Goal: Task Accomplishment & Management: Complete application form

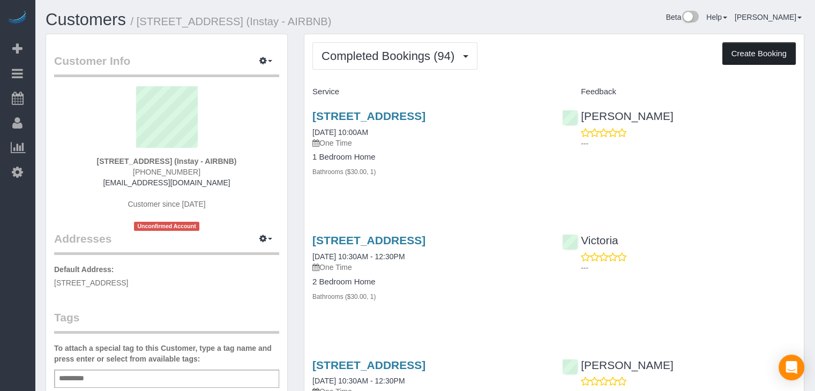
click at [767, 58] on button "Create Booking" at bounding box center [758, 53] width 73 height 22
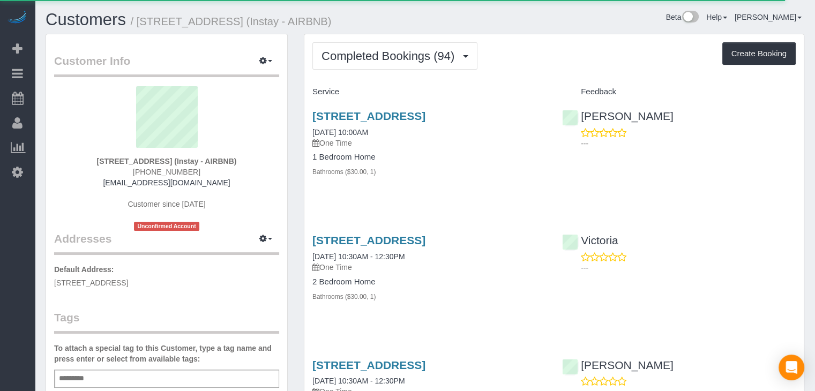
select select "IA"
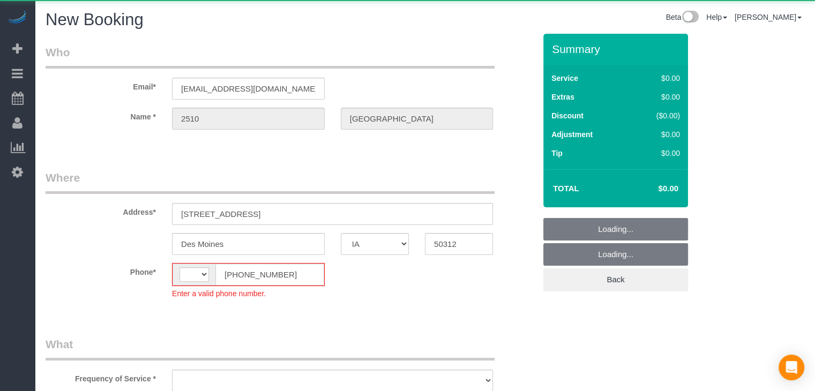
select select "string:[GEOGRAPHIC_DATA]"
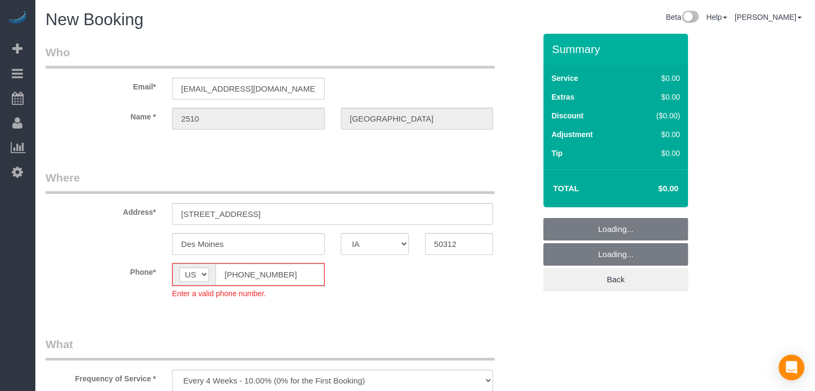
select select "object:1727"
click at [237, 274] on input "[PHONE_NUMBER]" at bounding box center [269, 275] width 109 height 22
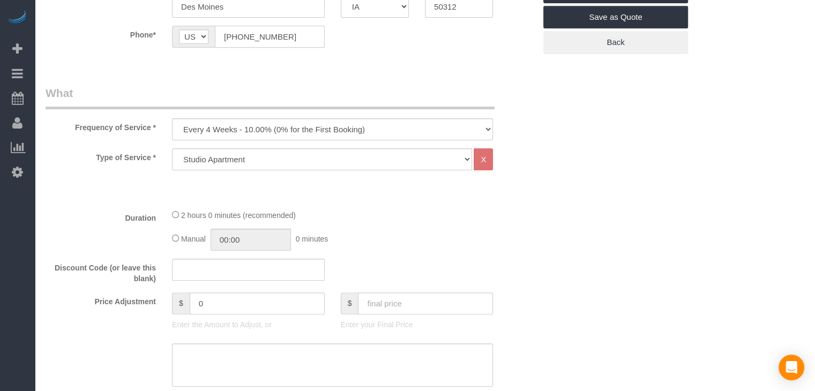
scroll to position [243, 0]
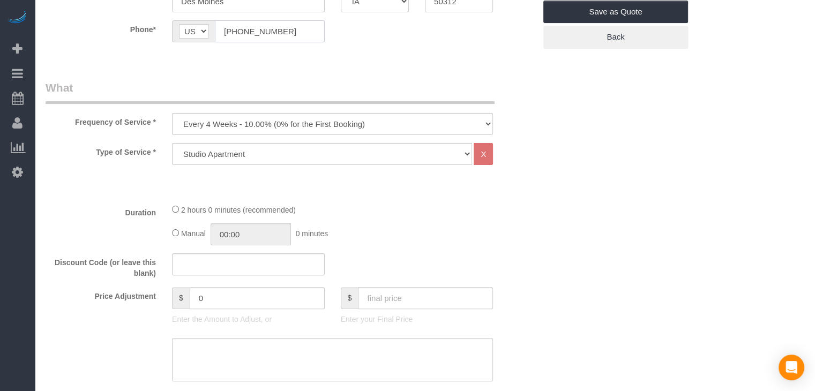
type input "[PHONE_NUMBER]"
click at [255, 125] on select "Every 6 Weeks (0% for the First Booking) One Time Every 8 Weeks (0% for the Fir…" at bounding box center [332, 124] width 321 height 22
select select "object:1729"
click at [172, 113] on select "Every 6 Weeks (0% for the First Booking) One Time Every 8 Weeks (0% for the Fir…" at bounding box center [332, 124] width 321 height 22
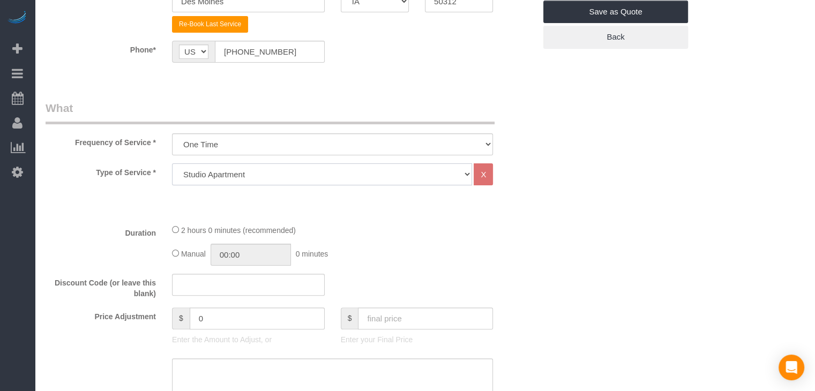
drag, startPoint x: 305, startPoint y: 172, endPoint x: 305, endPoint y: 179, distance: 7.0
click at [305, 172] on select "Studio Apartment 1 Bedroom Home 2 Bedroom Home 3 Bedroom Home 4 Bedroom Home 5 …" at bounding box center [322, 174] width 300 height 22
select select "25"
click at [172, 163] on select "Studio Apartment 1 Bedroom Home 2 Bedroom Home 3 Bedroom Home 4 Bedroom Home 5 …" at bounding box center [322, 174] width 300 height 22
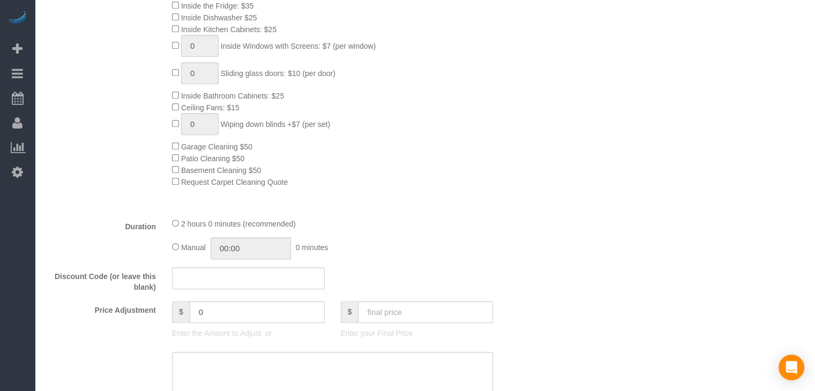
scroll to position [588, 0]
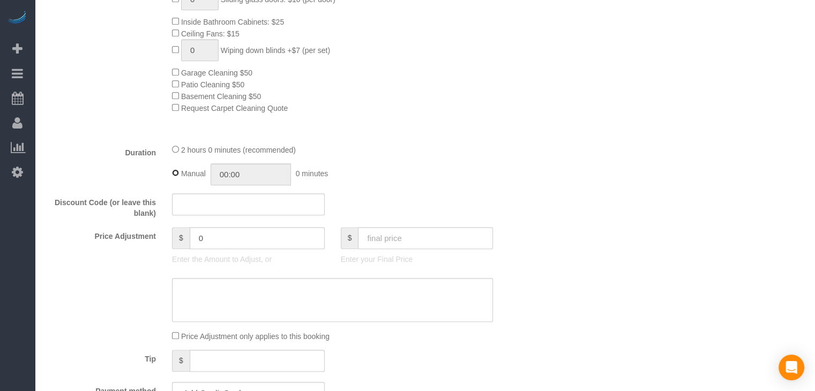
type input "02:00"
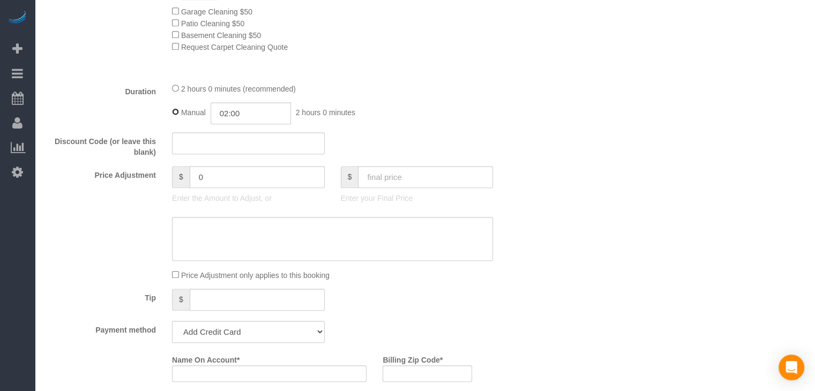
scroll to position [726, 0]
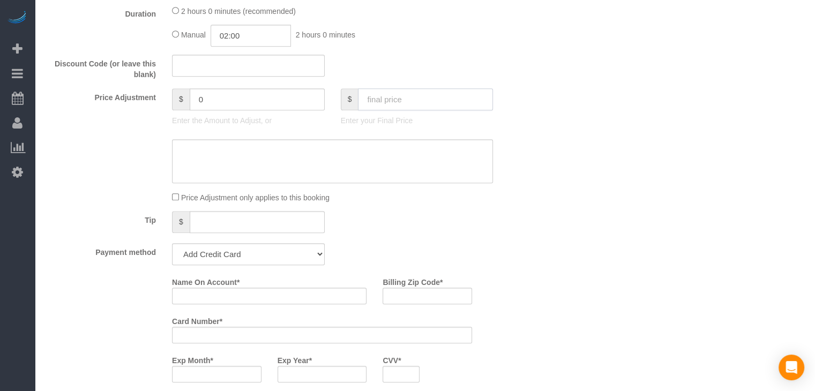
click at [388, 104] on input "text" at bounding box center [425, 99] width 135 height 22
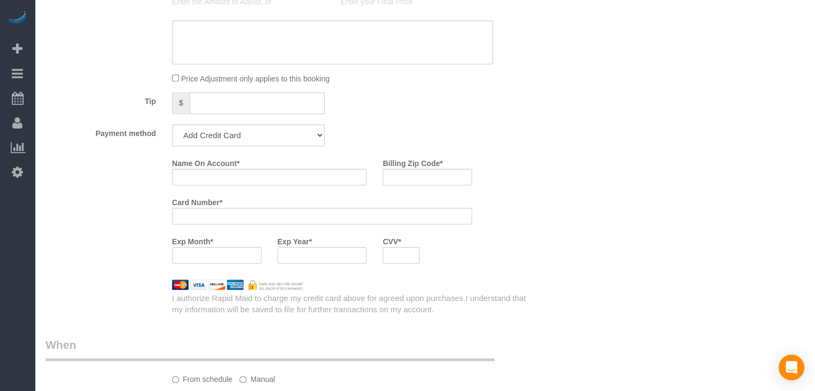
scroll to position [857, 0]
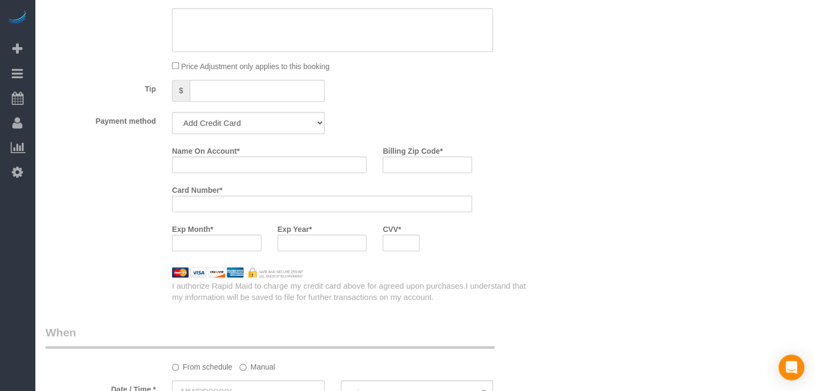
type input "90"
click at [283, 132] on select "Add Credit Card Cash Check Paypal" at bounding box center [248, 123] width 153 height 22
select select "string:check"
click at [172, 115] on select "Add Credit Card Cash Check Paypal" at bounding box center [248, 123] width 153 height 22
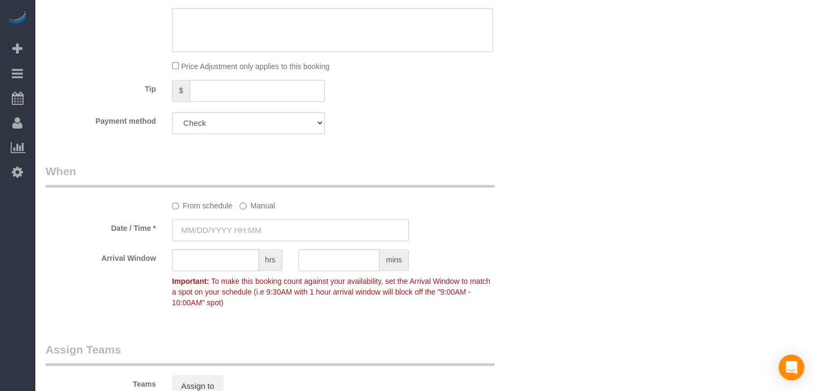
click at [235, 228] on input "text" at bounding box center [290, 230] width 237 height 22
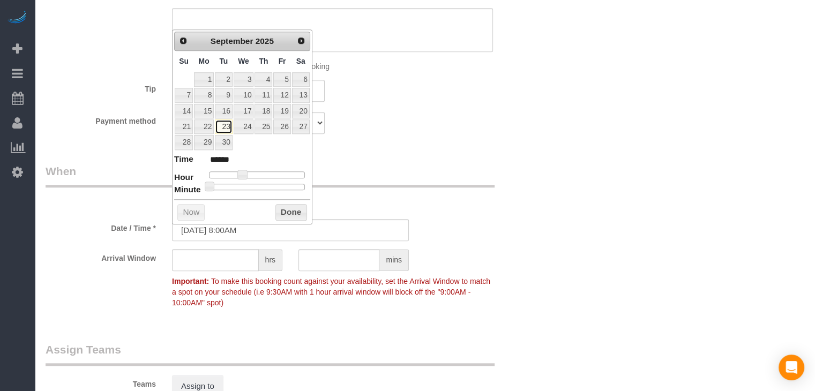
click at [220, 121] on link "23" at bounding box center [223, 126] width 17 height 14
type input "[DATE] 9:00AM"
type input "******"
type input "[DATE] 10:00AM"
type input "*******"
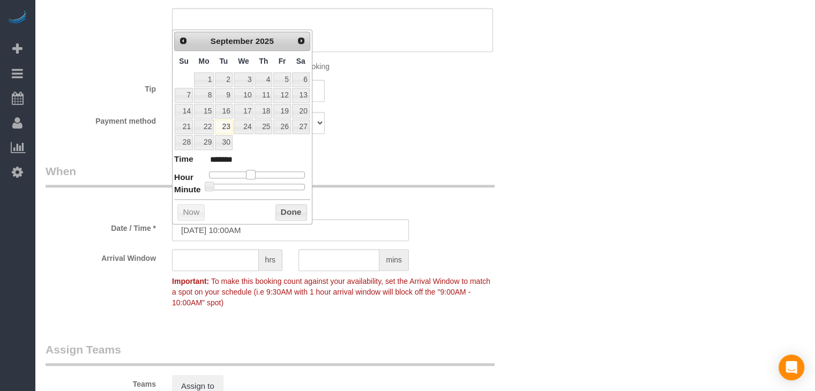
drag, startPoint x: 242, startPoint y: 172, endPoint x: 250, endPoint y: 174, distance: 8.3
click at [250, 174] on span at bounding box center [251, 175] width 10 height 10
click at [282, 211] on button "Done" at bounding box center [291, 212] width 32 height 17
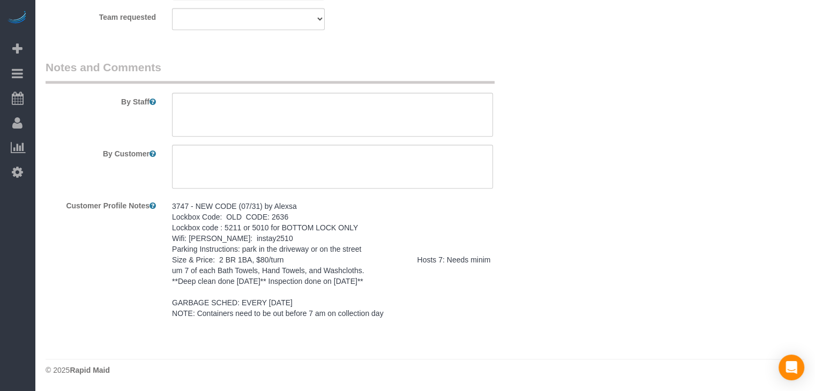
click at [295, 235] on pre "3747 - NEW CODE (07/31) by Alexsa Lockbox Code: OLD CODE: 2636 Lockbox code : 5…" at bounding box center [332, 260] width 321 height 118
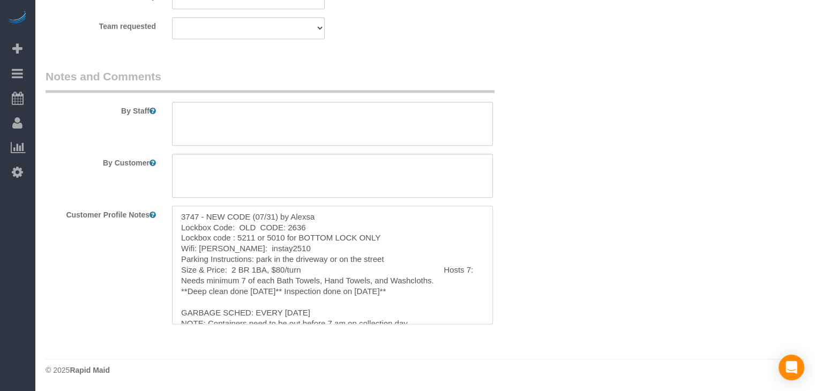
click at [286, 247] on textarea "3747 - NEW CODE (07/31) by Alexsa Lockbox Code: OLD CODE: 2636 Lockbox code : 5…" at bounding box center [332, 265] width 321 height 118
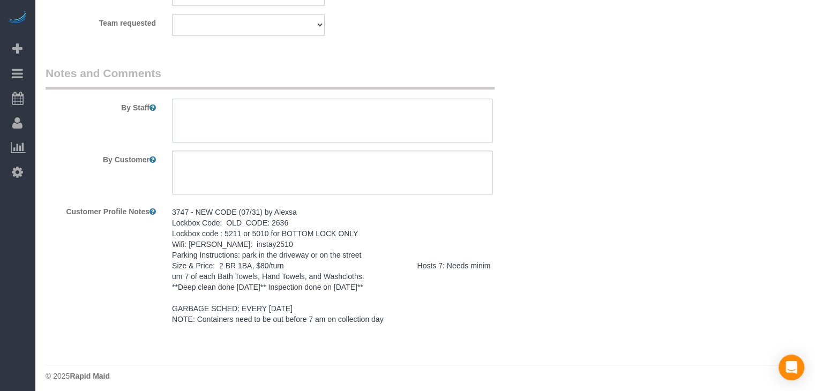
type input "-49"
click at [279, 137] on textarea at bounding box center [332, 121] width 321 height 44
paste textarea "3747 - NEW CODE (07/31) by Alexsa Lockbox Code: OLD CODE: 2636 Lockbox code : 5…"
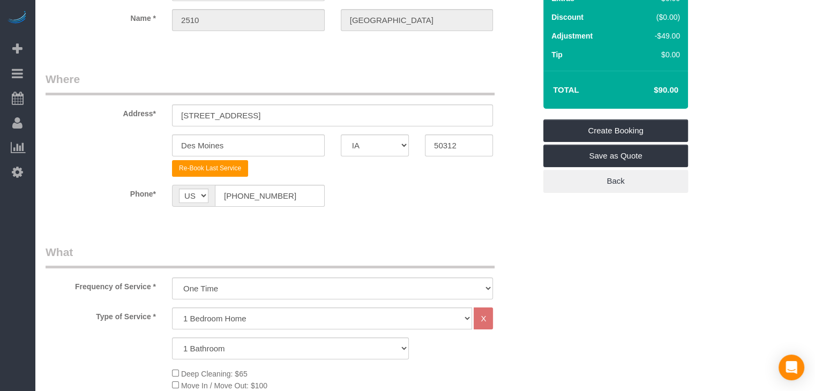
scroll to position [77, 0]
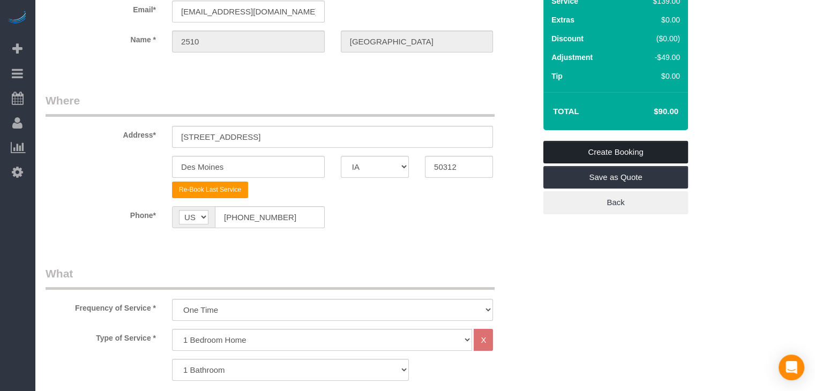
type textarea "3747 - NEW CODE (07/31) by Alexsa Lockbox Code: OLD CODE: 2636 Lockbox code : 5…"
click at [651, 149] on link "Create Booking" at bounding box center [615, 152] width 145 height 22
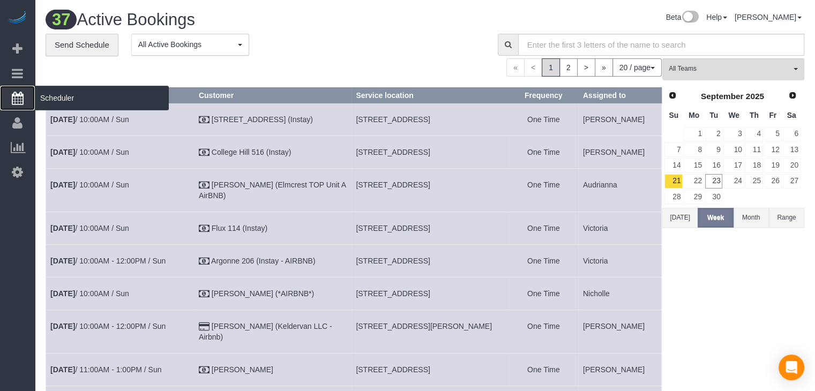
click at [16, 95] on icon at bounding box center [18, 98] width 12 height 13
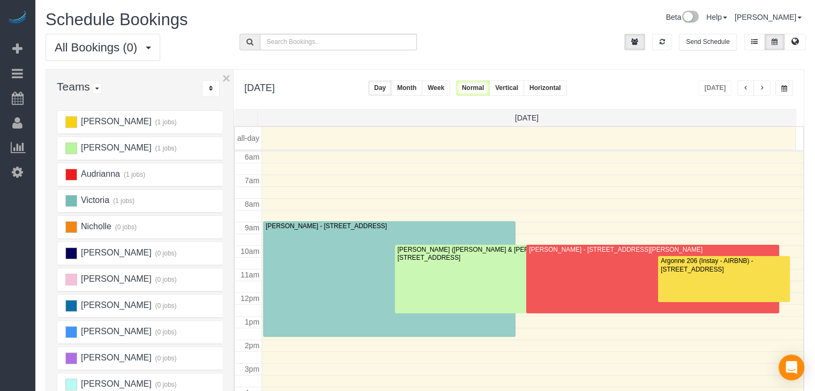
scroll to position [2, 0]
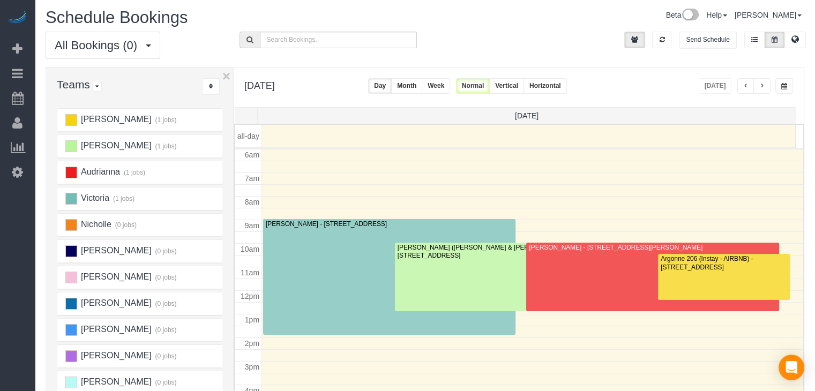
click at [746, 85] on span "button" at bounding box center [745, 86] width 5 height 6
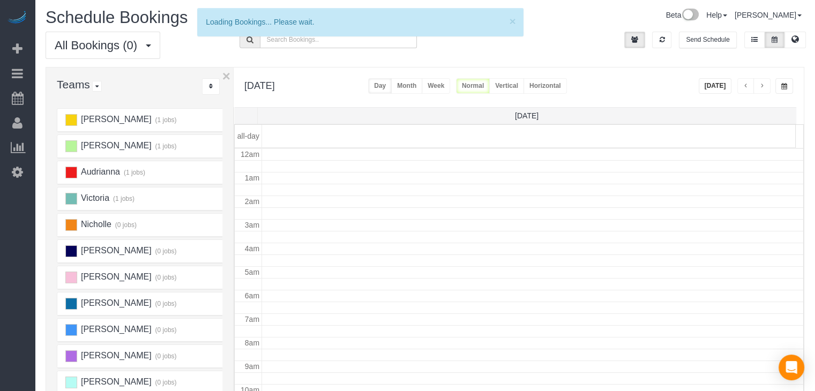
scroll to position [141, 0]
click at [763, 83] on span "button" at bounding box center [761, 86] width 5 height 6
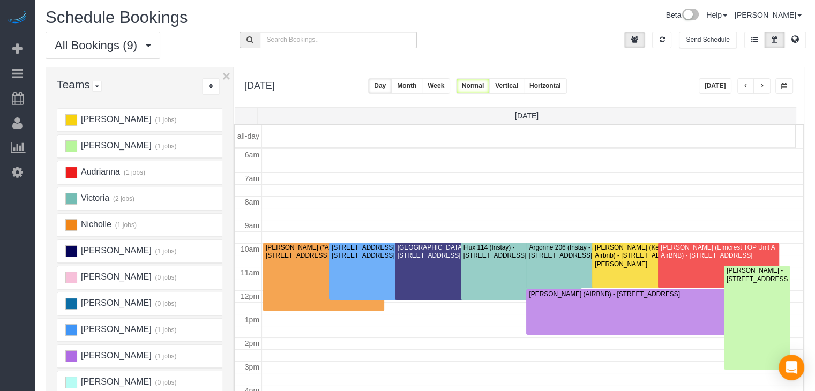
click at [758, 85] on button "button" at bounding box center [761, 86] width 17 height 16
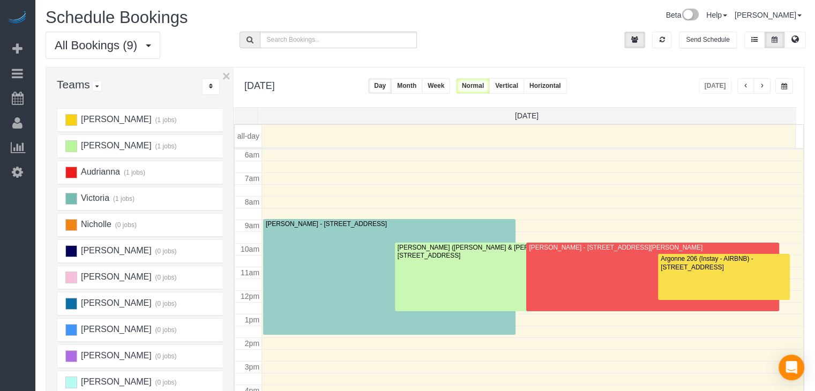
click at [765, 82] on button "button" at bounding box center [761, 86] width 17 height 16
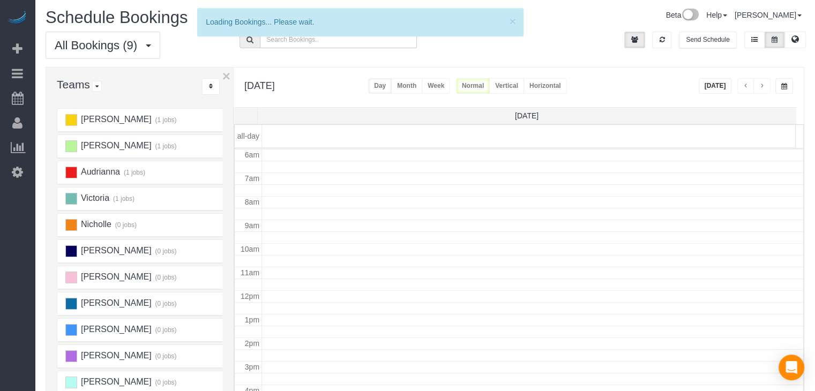
click at [422, 85] on button "Month" at bounding box center [406, 86] width 31 height 16
click at [509, 20] on button "×" at bounding box center [512, 21] width 6 height 11
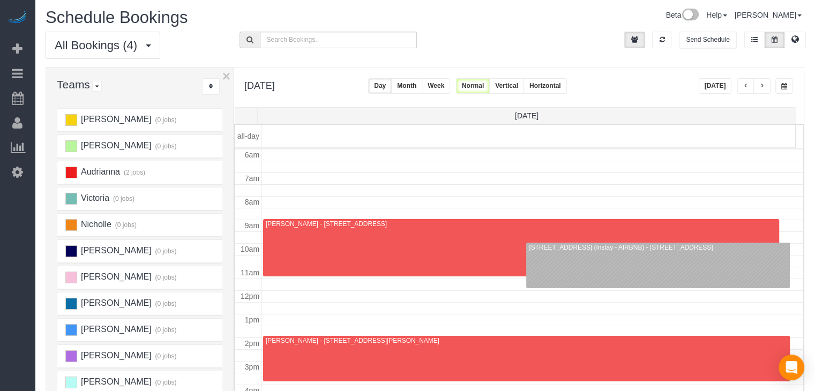
click at [422, 86] on button "Month" at bounding box center [406, 86] width 31 height 16
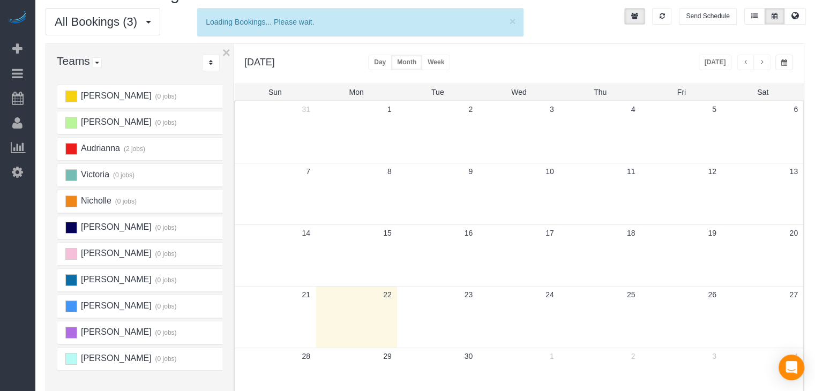
scroll to position [21, 0]
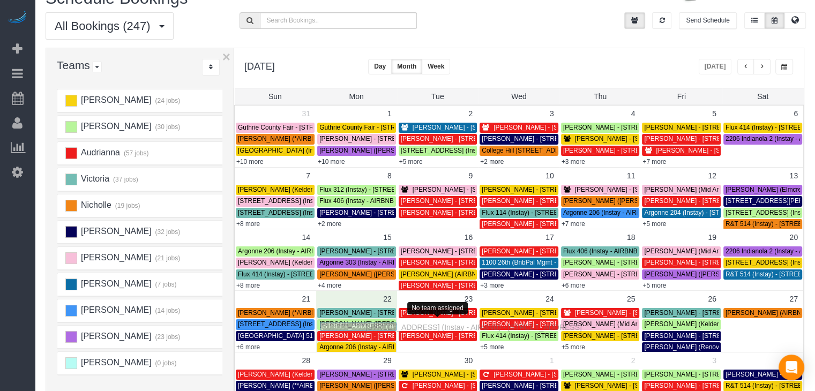
drag, startPoint x: 448, startPoint y: 323, endPoint x: 368, endPoint y: 326, distance: 79.3
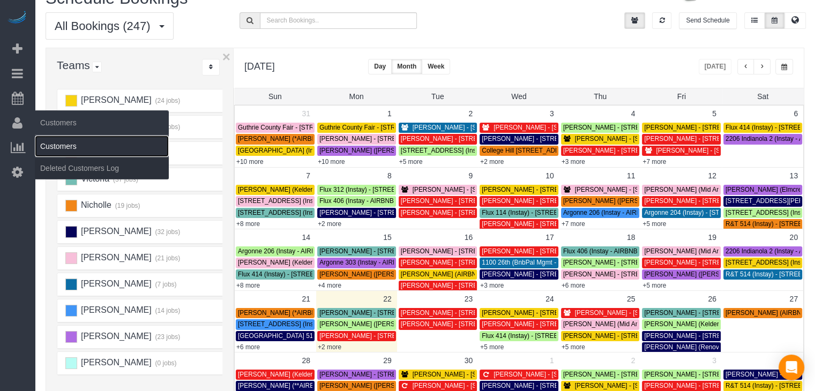
click at [54, 146] on link "Customers" at bounding box center [102, 146] width 134 height 21
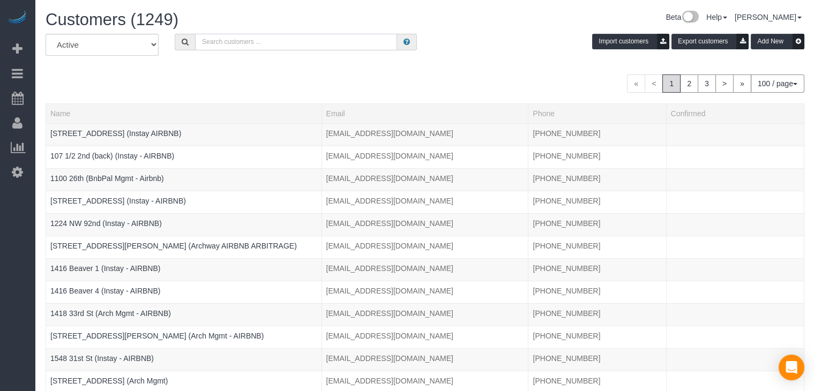
click at [269, 40] on input "text" at bounding box center [296, 42] width 202 height 17
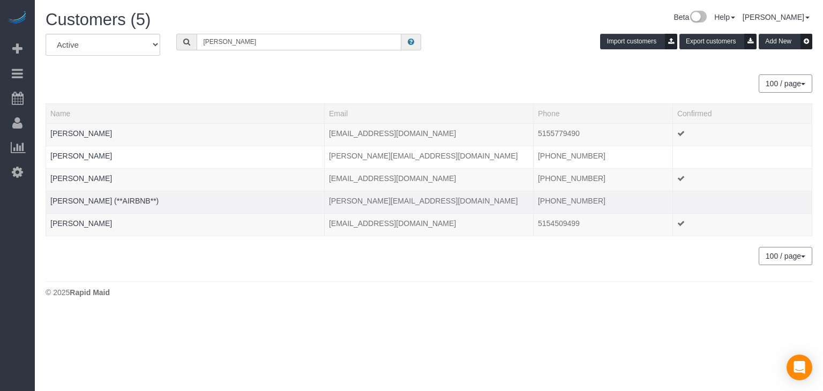
type input "[PERSON_NAME]"
drag, startPoint x: 116, startPoint y: 193, endPoint x: 85, endPoint y: 205, distance: 33.0
drag, startPoint x: 85, startPoint y: 205, endPoint x: 78, endPoint y: 200, distance: 8.2
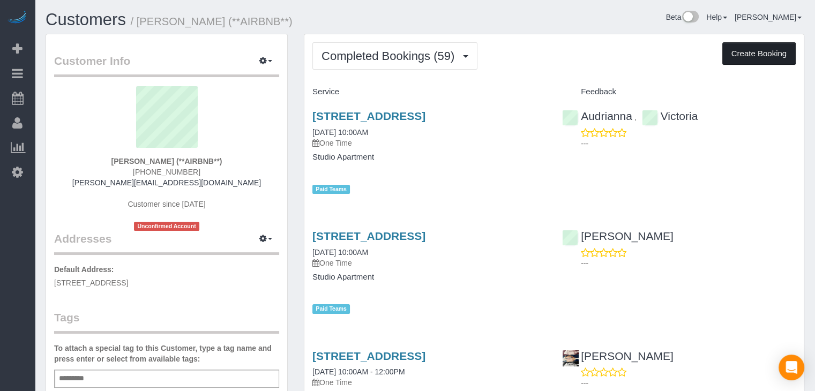
click at [763, 49] on button "Create Booking" at bounding box center [758, 53] width 73 height 22
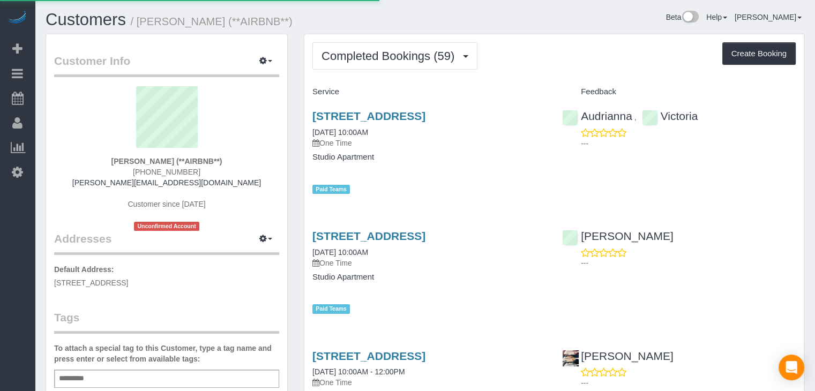
select select "IA"
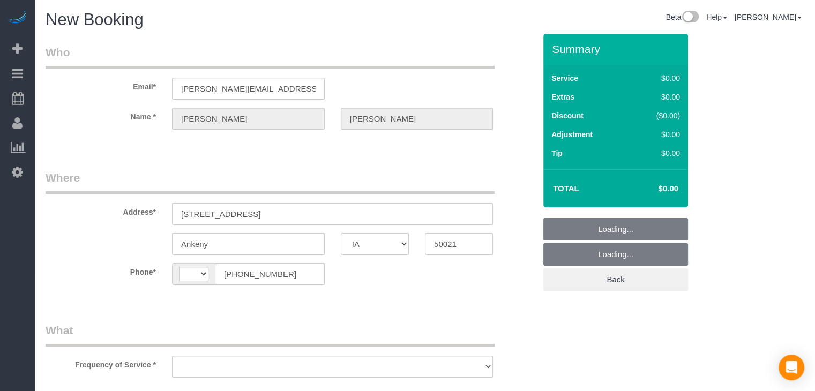
select select "string:[GEOGRAPHIC_DATA]"
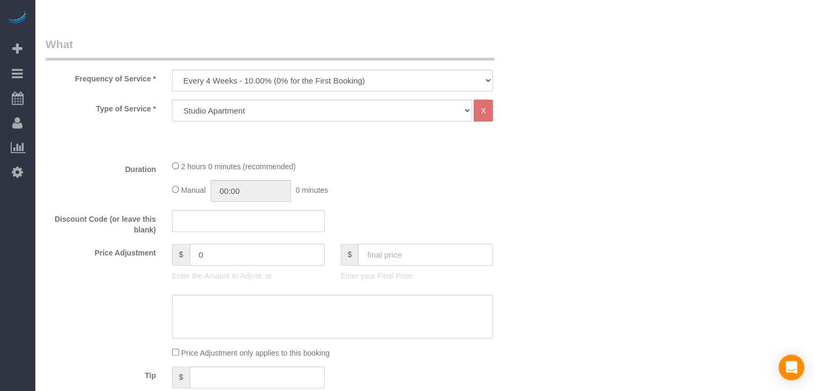
scroll to position [305, 0]
click at [371, 77] on select "Every 6 Weeks (0% for the First Booking) One Time Every 8 Weeks (0% for the Fir…" at bounding box center [332, 82] width 321 height 22
select select "object:1738"
click at [172, 71] on select "Every 6 Weeks (0% for the First Booking) One Time Every 8 Weeks (0% for the Fir…" at bounding box center [332, 82] width 321 height 22
type input "02:00"
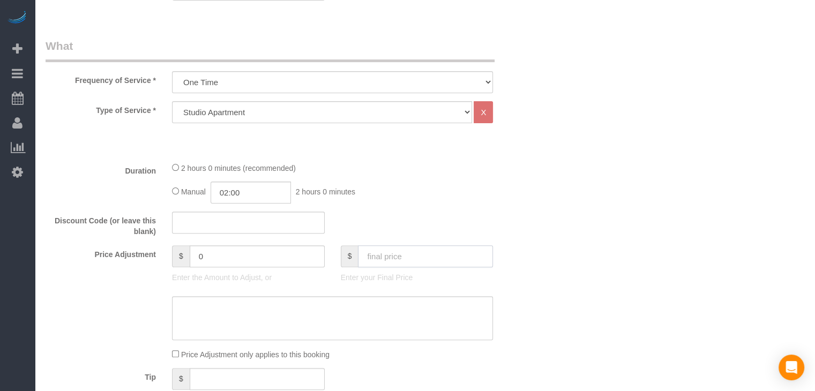
click at [426, 260] on input "text" at bounding box center [425, 256] width 135 height 22
type input "1"
type input "160"
type input "60"
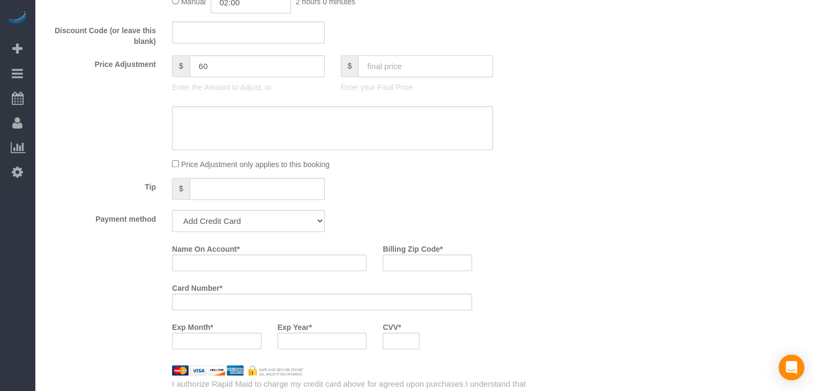
scroll to position [484, 0]
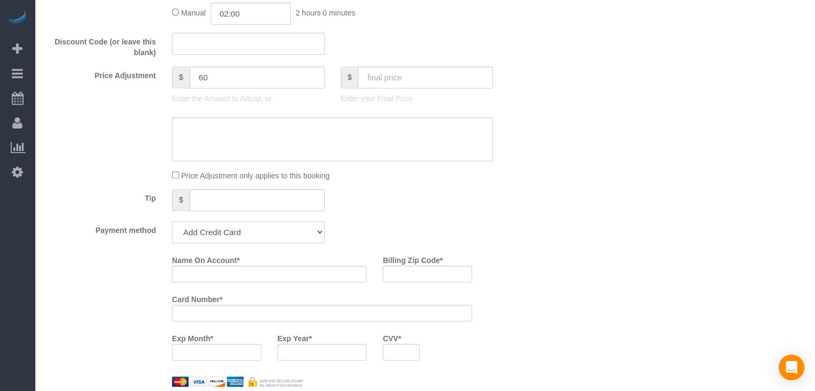
click at [282, 232] on select "Add Credit Card Cash Check Paypal" at bounding box center [248, 232] width 153 height 22
select select "string:check"
click at [172, 221] on select "Add Credit Card Cash Check Paypal" at bounding box center [248, 232] width 153 height 22
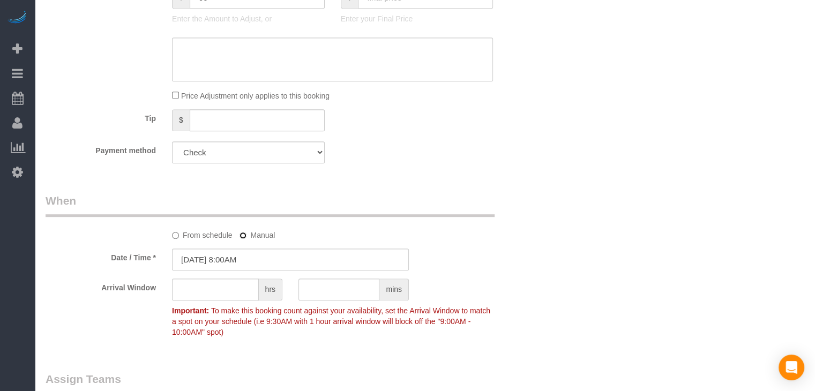
scroll to position [551, 0]
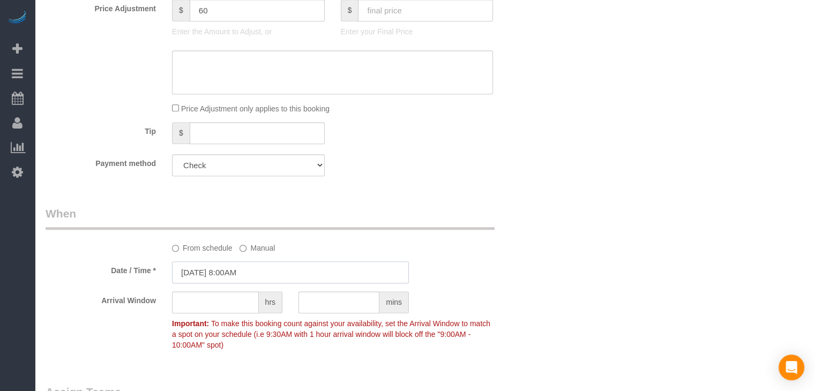
click at [204, 271] on input "[DATE] 8:00AM" at bounding box center [290, 272] width 237 height 22
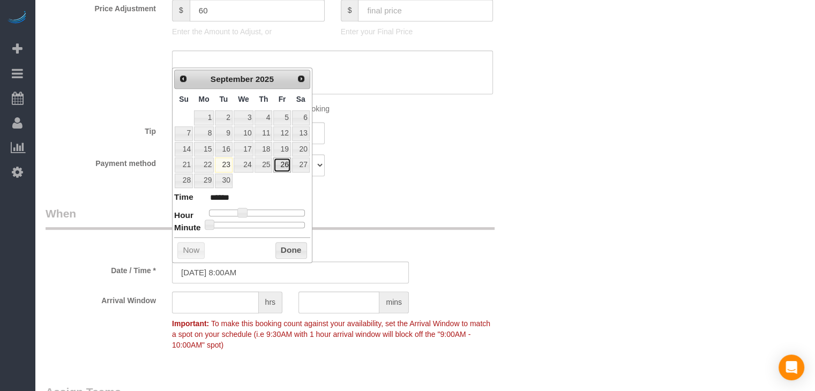
click at [288, 167] on link "26" at bounding box center [281, 164] width 17 height 14
type input "09/26/2025 9:00AM"
type input "******"
type input "09/26/2025 10:00AM"
type input "*******"
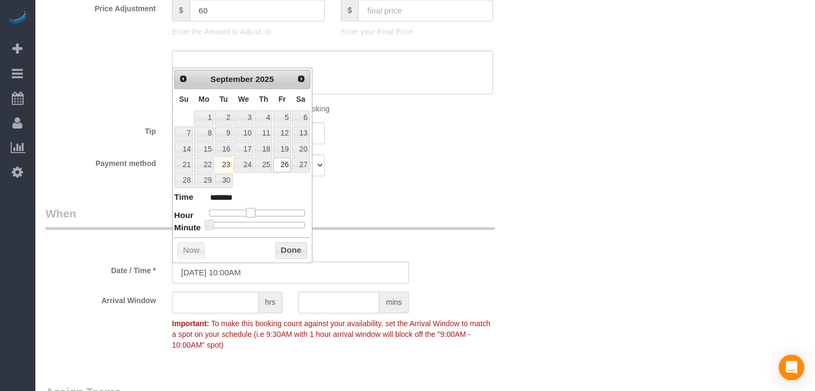
drag, startPoint x: 242, startPoint y: 210, endPoint x: 252, endPoint y: 210, distance: 10.2
click at [252, 210] on span at bounding box center [251, 213] width 10 height 10
click at [294, 247] on button "Done" at bounding box center [291, 250] width 32 height 17
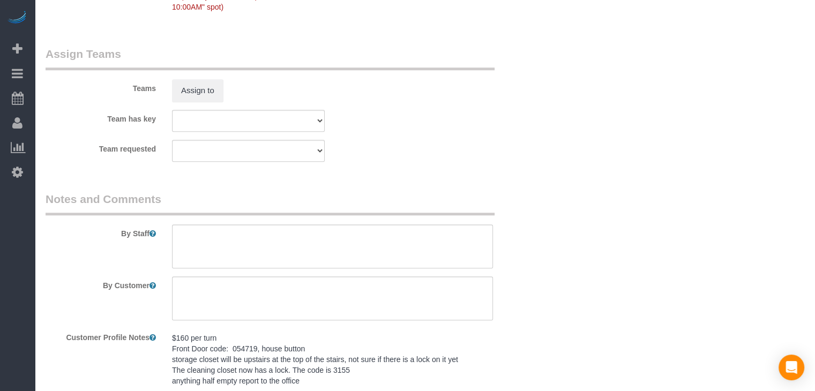
scroll to position [955, 0]
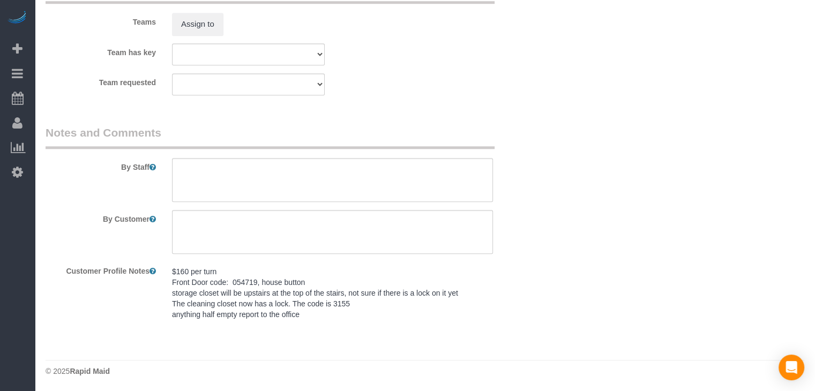
click at [271, 291] on pre "$160 per turn Front Door code: 054719, house button storage closet will be upst…" at bounding box center [332, 293] width 321 height 54
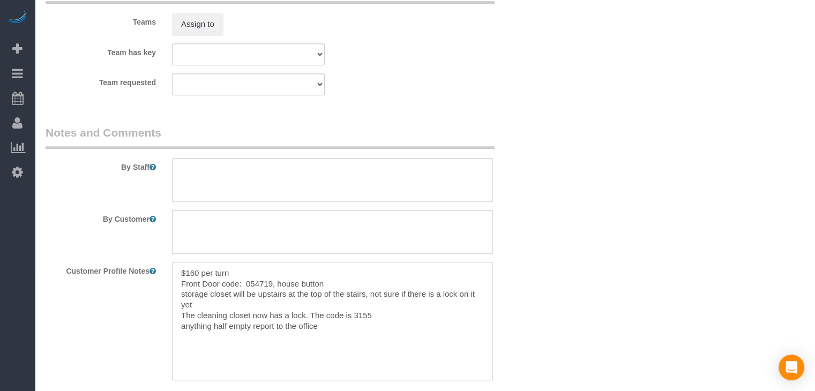
click at [274, 305] on textarea "$160 per turn Front Door code: 054719, house button storage closet will be upst…" at bounding box center [332, 321] width 321 height 118
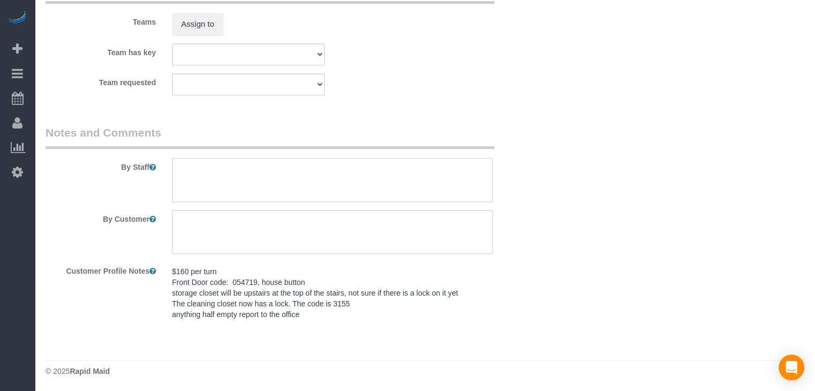
click at [239, 177] on textarea at bounding box center [332, 180] width 321 height 44
type textarea "T"
paste textarea "$160 per turn Front Door code: 054719, house button storage closet will be upst…"
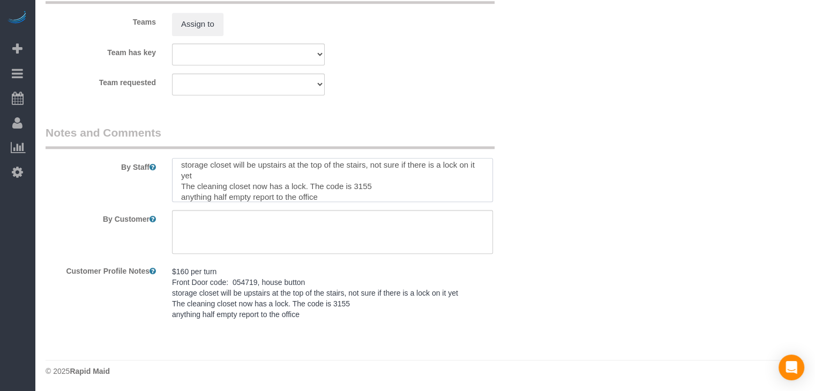
scroll to position [0, 0]
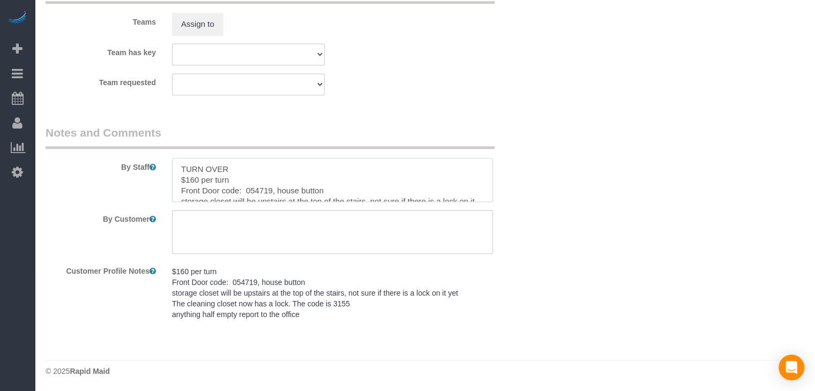
click at [228, 168] on textarea at bounding box center [332, 180] width 321 height 44
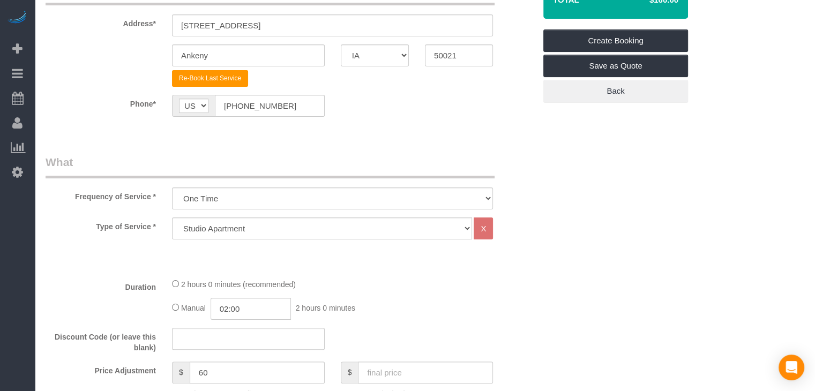
scroll to position [156, 0]
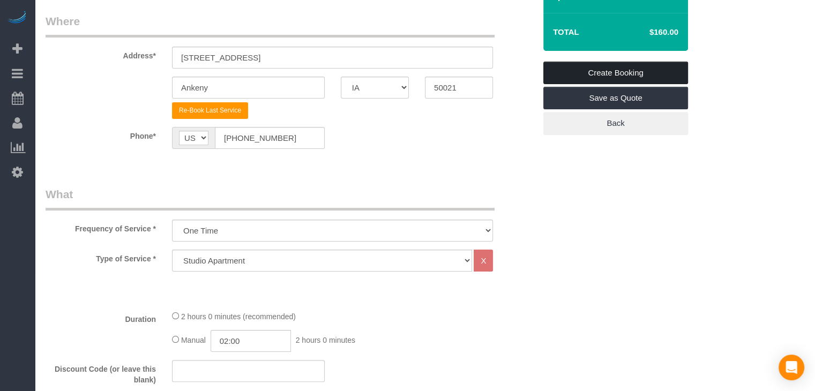
type textarea "SAME DAY CHECK IN $160 per turn Front Door code: 054719, house button storage c…"
click at [687, 72] on link "Create Booking" at bounding box center [615, 73] width 145 height 22
